Goal: Check status

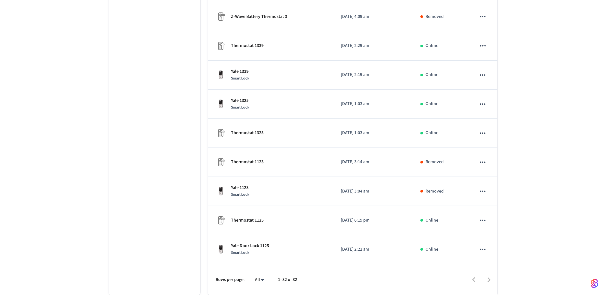
scroll to position [1515, 0]
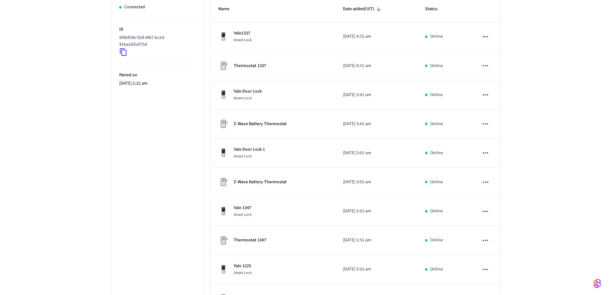
scroll to position [172, 0]
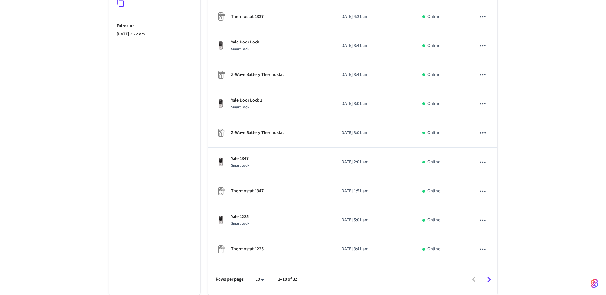
click at [262, 281] on body "Production Production Find by ID Ctrl K PO Devices ACS Systems Connected Accoun…" at bounding box center [303, 62] width 606 height 468
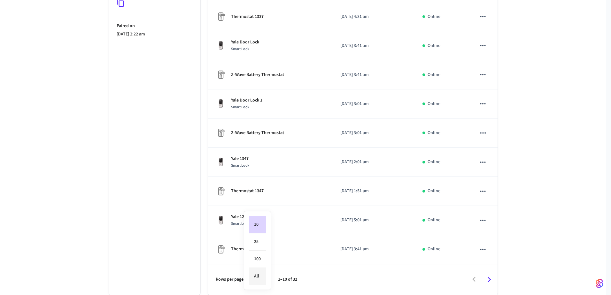
click at [262, 271] on li "All" at bounding box center [257, 276] width 17 height 17
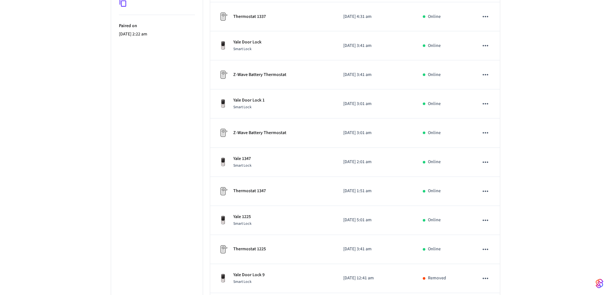
type input "**"
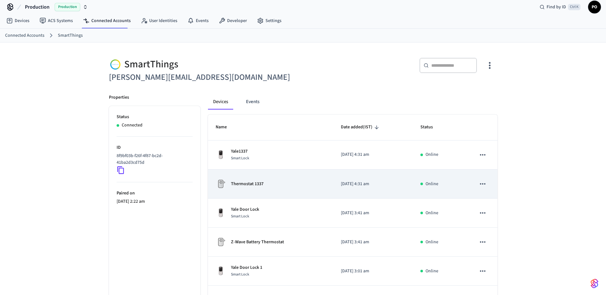
scroll to position [0, 0]
